Goal: Transaction & Acquisition: Subscribe to service/newsletter

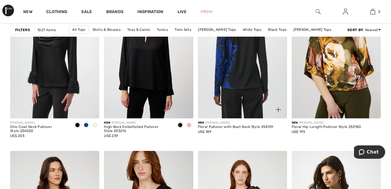
click at [238, 80] on img at bounding box center [242, 52] width 89 height 134
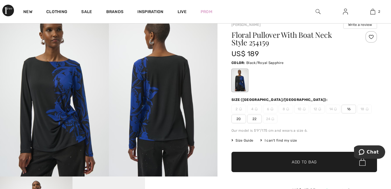
scroll to position [29, 0]
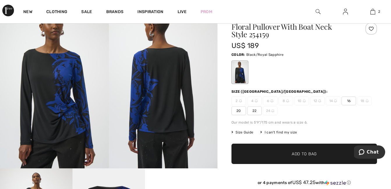
click at [314, 102] on span "12" at bounding box center [317, 101] width 15 height 9
click at [316, 100] on span "12" at bounding box center [317, 101] width 15 height 9
click at [316, 99] on span "12" at bounding box center [317, 101] width 15 height 9
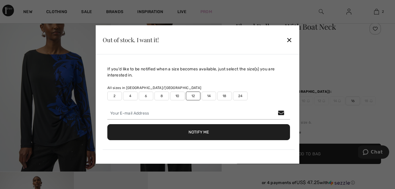
click at [228, 134] on button "Notify Me" at bounding box center [198, 132] width 183 height 16
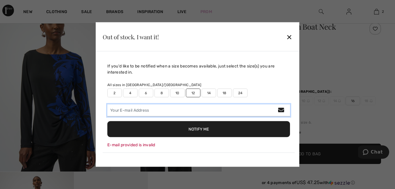
click at [155, 111] on input "email" at bounding box center [198, 110] width 183 height 12
type input "[EMAIL_ADDRESS][DOMAIN_NAME]"
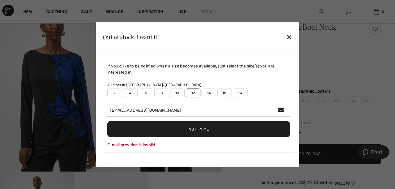
click at [237, 132] on button "Notify Me" at bounding box center [198, 129] width 183 height 16
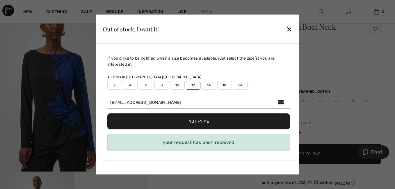
click at [289, 27] on div "✕" at bounding box center [289, 29] width 6 height 12
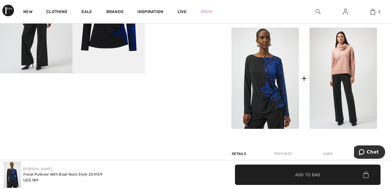
scroll to position [320, 0]
